Goal: Task Accomplishment & Management: Complete application form

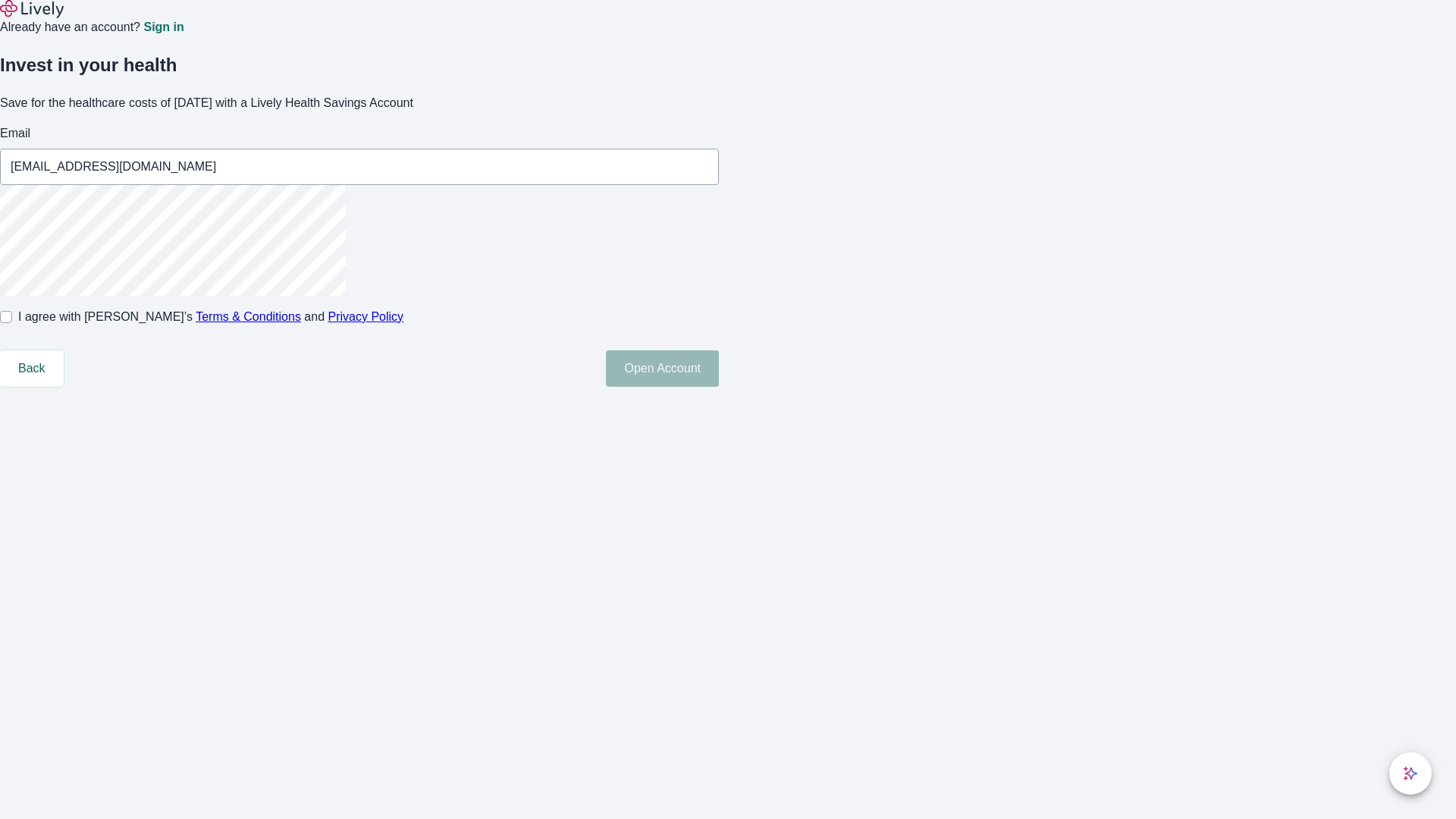
click at [12, 323] on input "I agree with Lively’s Terms & Conditions and Privacy Policy" at bounding box center [6, 316] width 12 height 12
checkbox input "true"
click at [719, 387] on button "Open Account" at bounding box center [662, 368] width 113 height 36
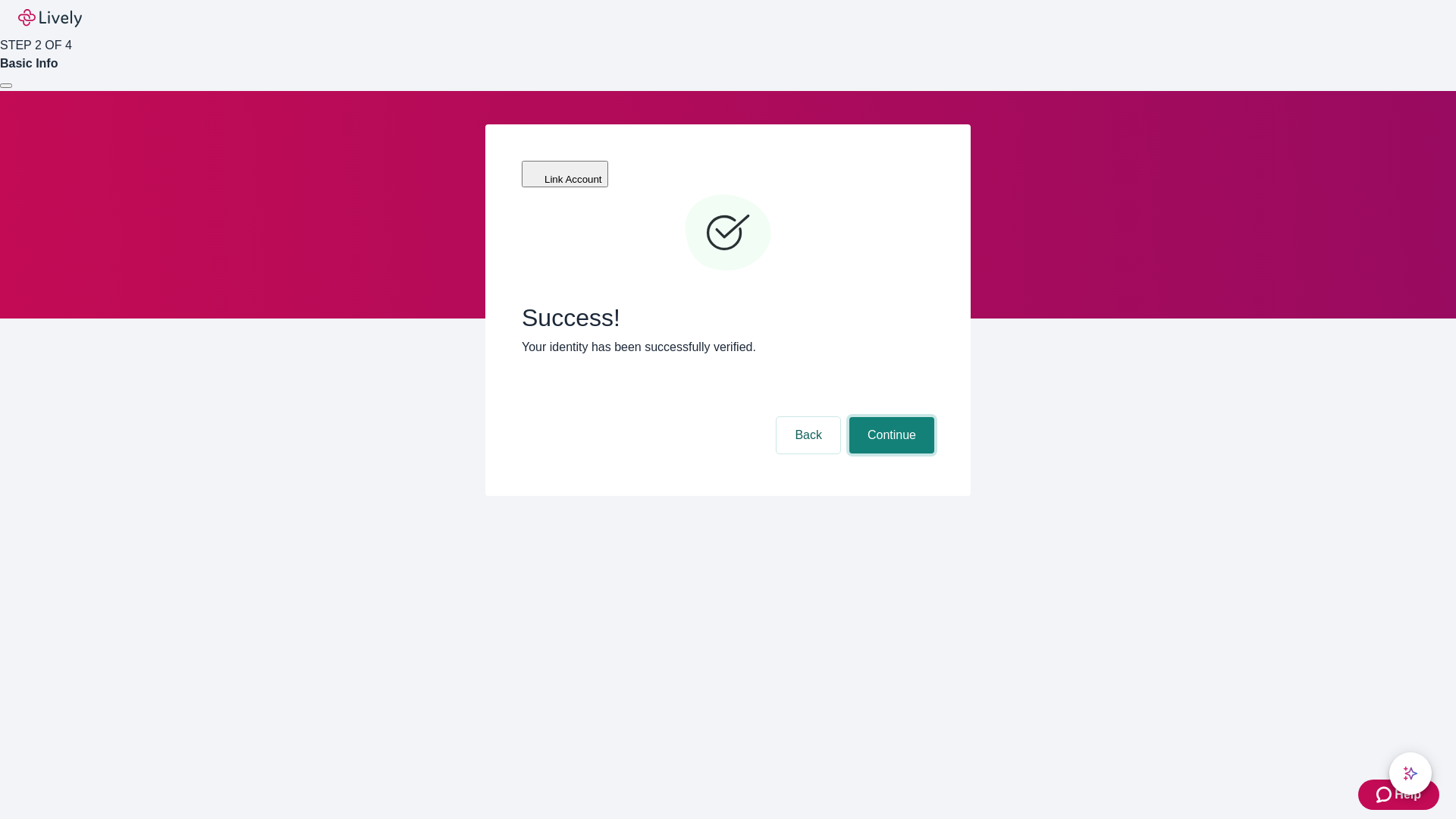
click at [890, 417] on button "Continue" at bounding box center [891, 435] width 85 height 36
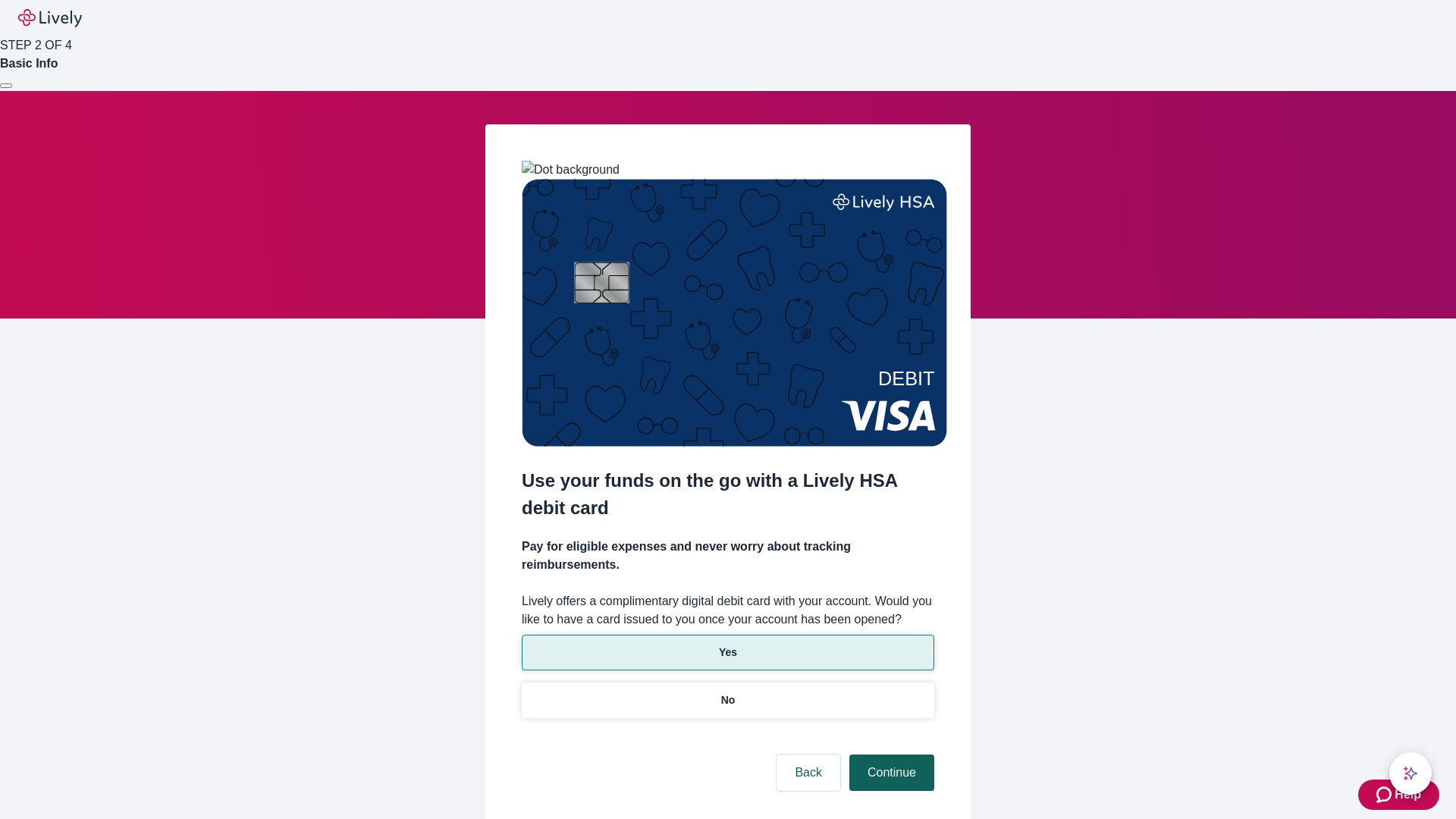
click at [728, 644] on p "Yes" at bounding box center [728, 652] width 18 height 16
click at [890, 754] on button "Continue" at bounding box center [891, 772] width 85 height 36
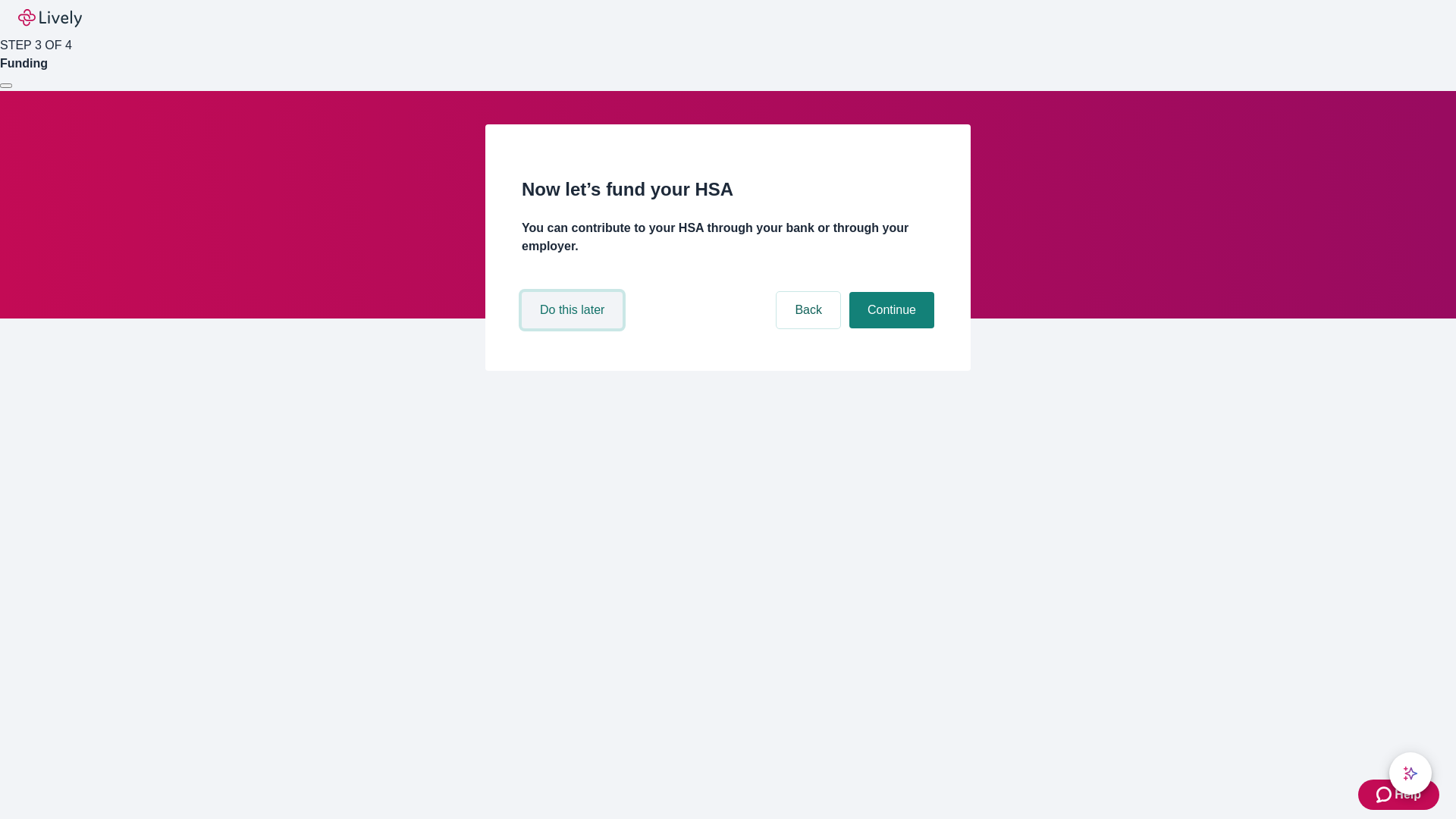
click at [574, 328] on button "Do this later" at bounding box center [572, 310] width 101 height 36
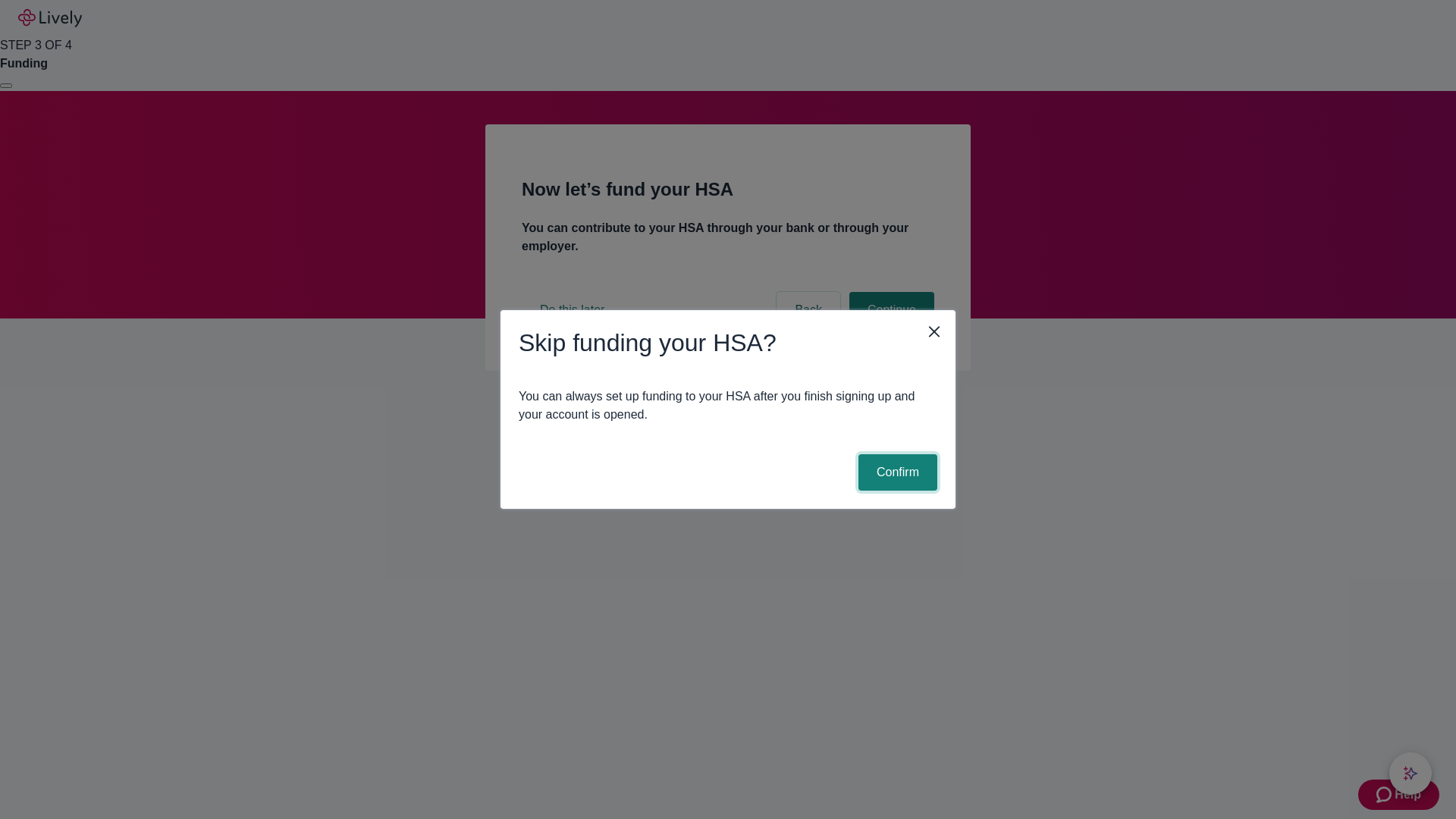
click at [895, 472] on button "Confirm" at bounding box center [898, 472] width 79 height 36
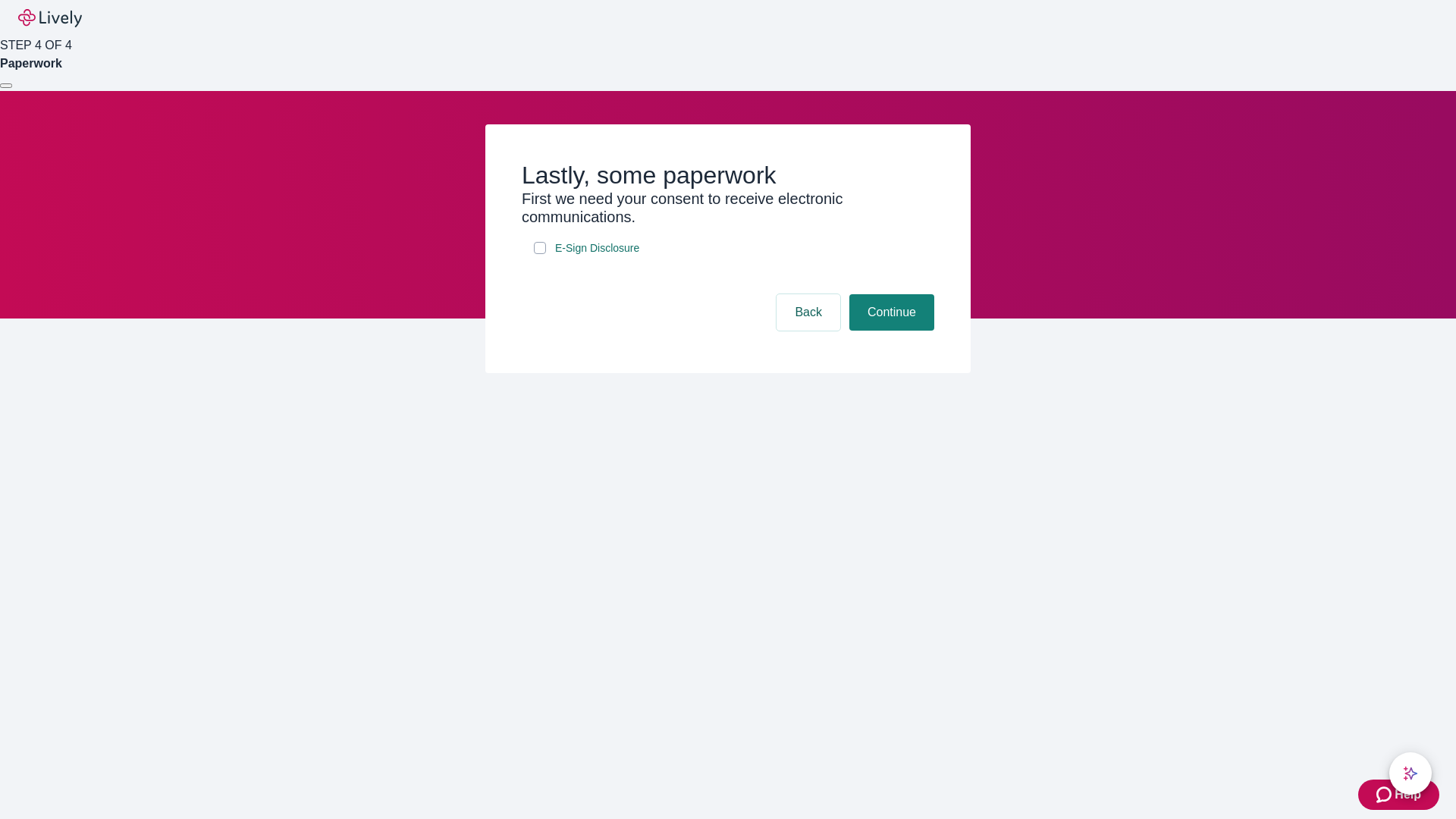
click at [540, 254] on input "E-Sign Disclosure" at bounding box center [540, 248] width 12 height 12
checkbox input "true"
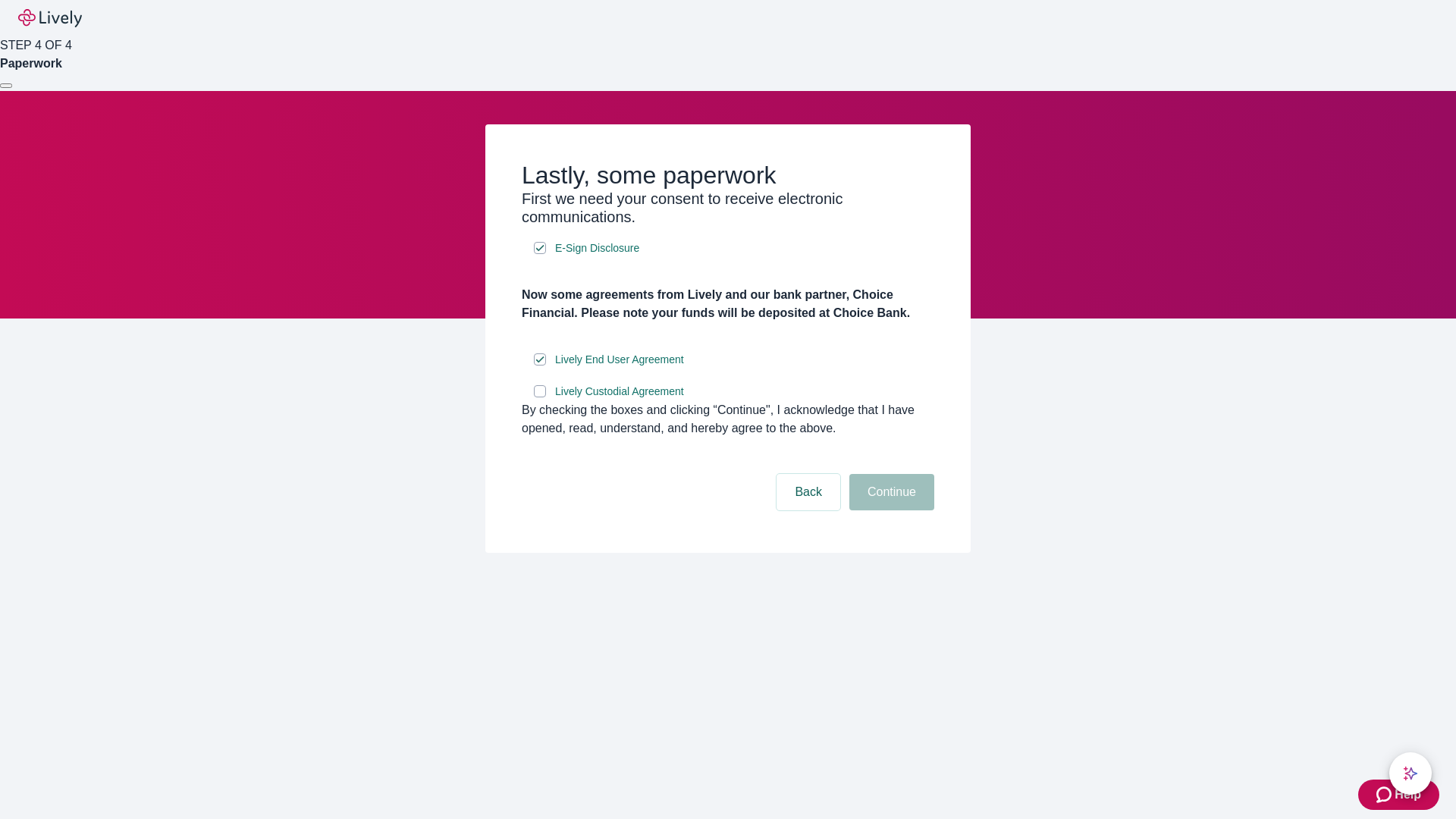
click at [540, 398] on input "Lively Custodial Agreement" at bounding box center [540, 391] width 12 height 12
checkbox input "true"
click at [890, 510] on button "Continue" at bounding box center [891, 492] width 85 height 36
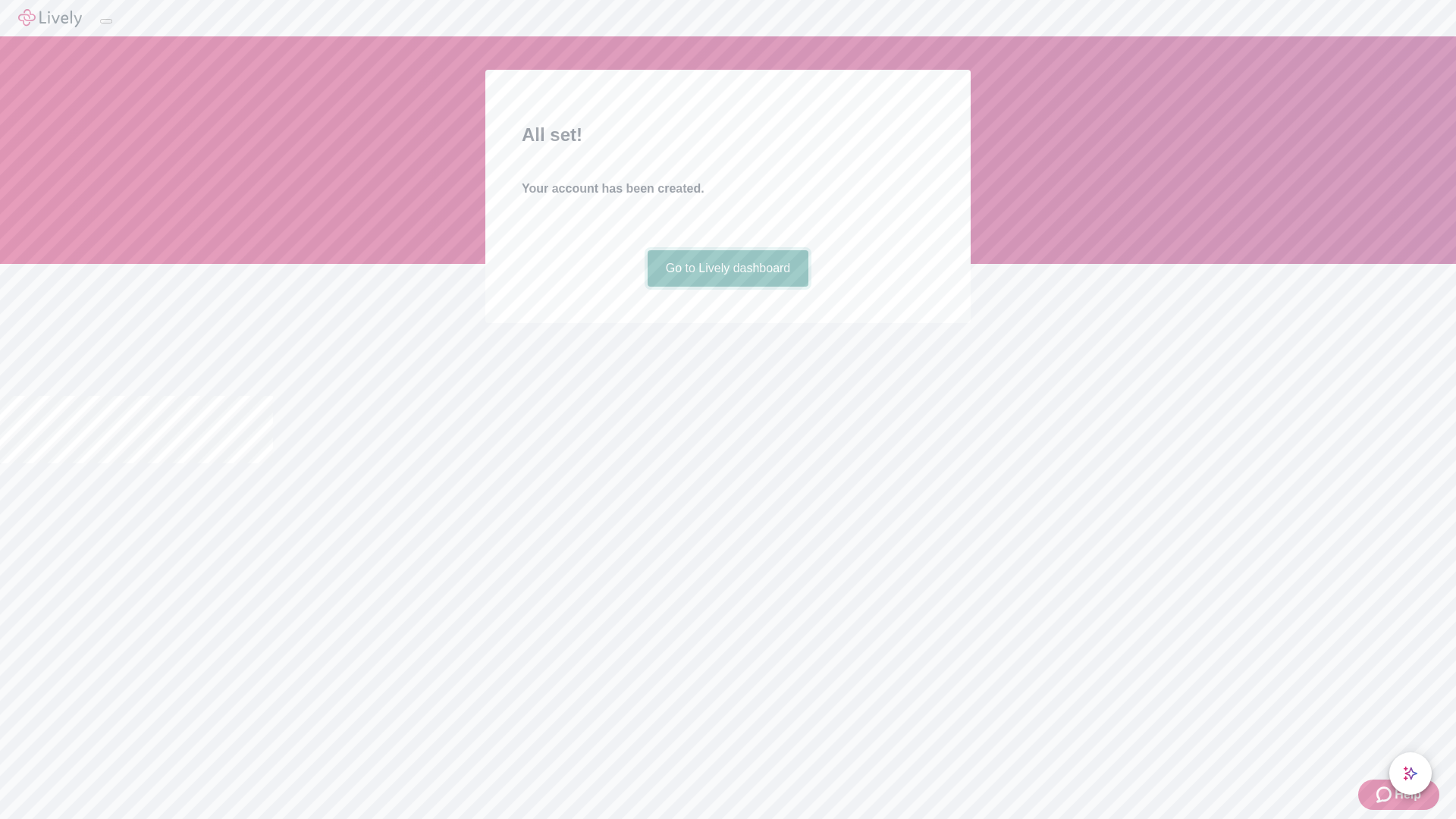
click at [728, 287] on link "Go to Lively dashboard" at bounding box center [728, 268] width 161 height 36
